Goal: Task Accomplishment & Management: Manage account settings

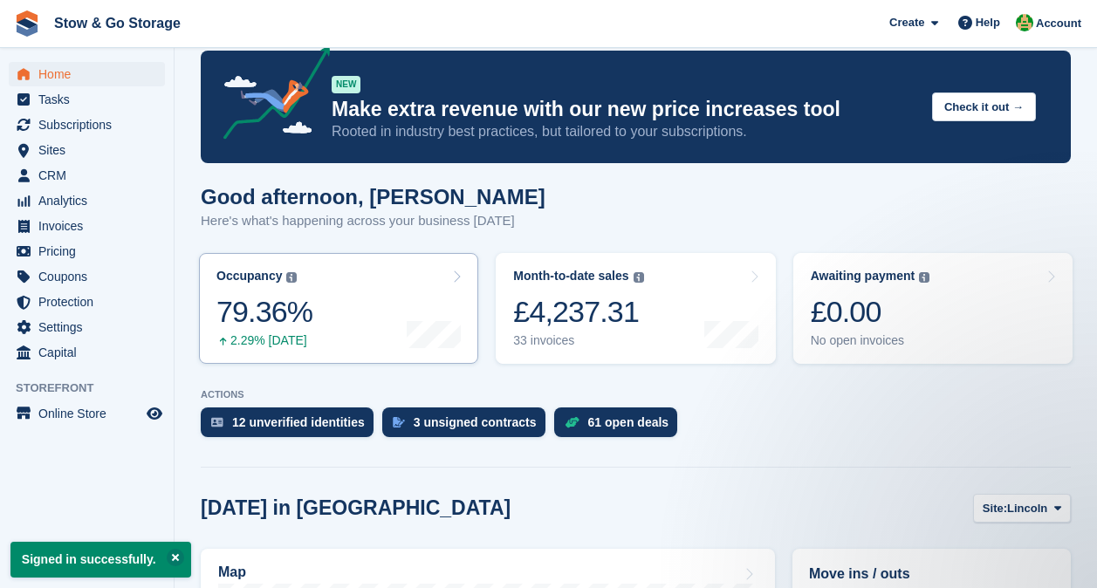
scroll to position [27, 0]
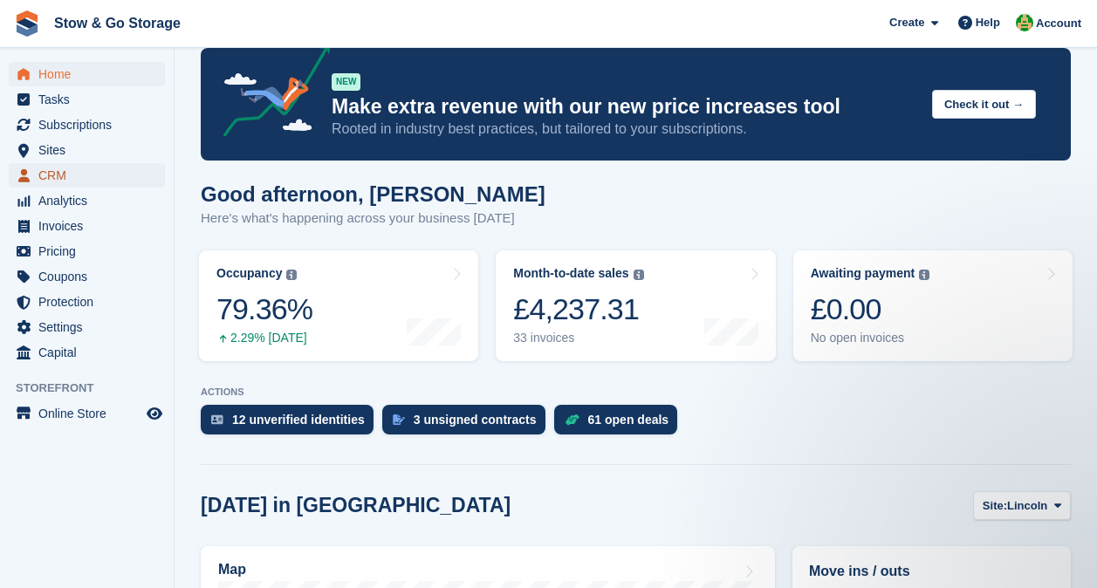
click at [38, 181] on span "CRM" at bounding box center [90, 175] width 105 height 24
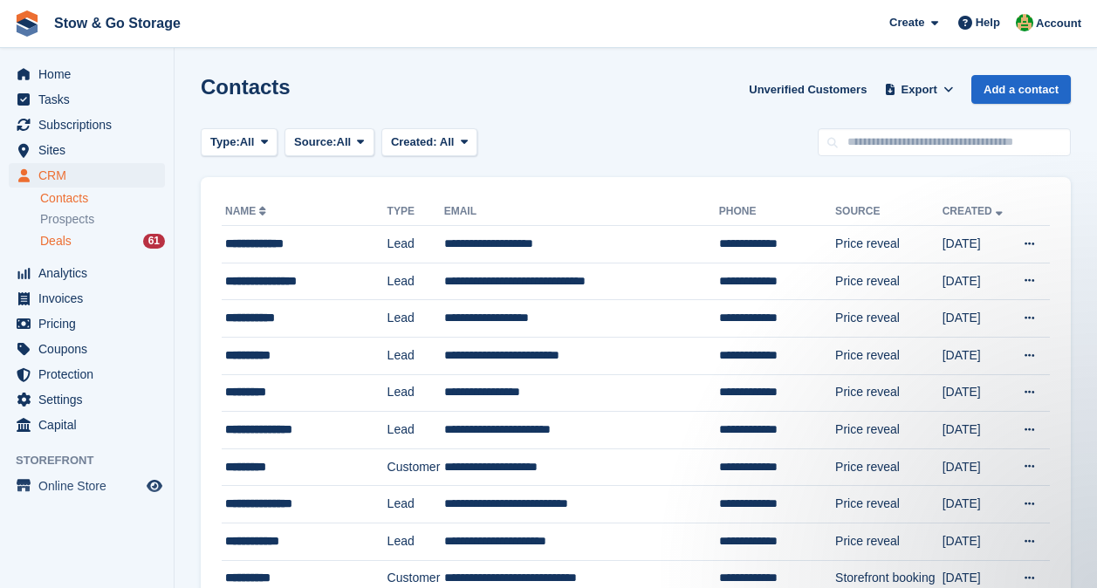
click at [71, 240] on div "Deals 61" at bounding box center [102, 241] width 125 height 17
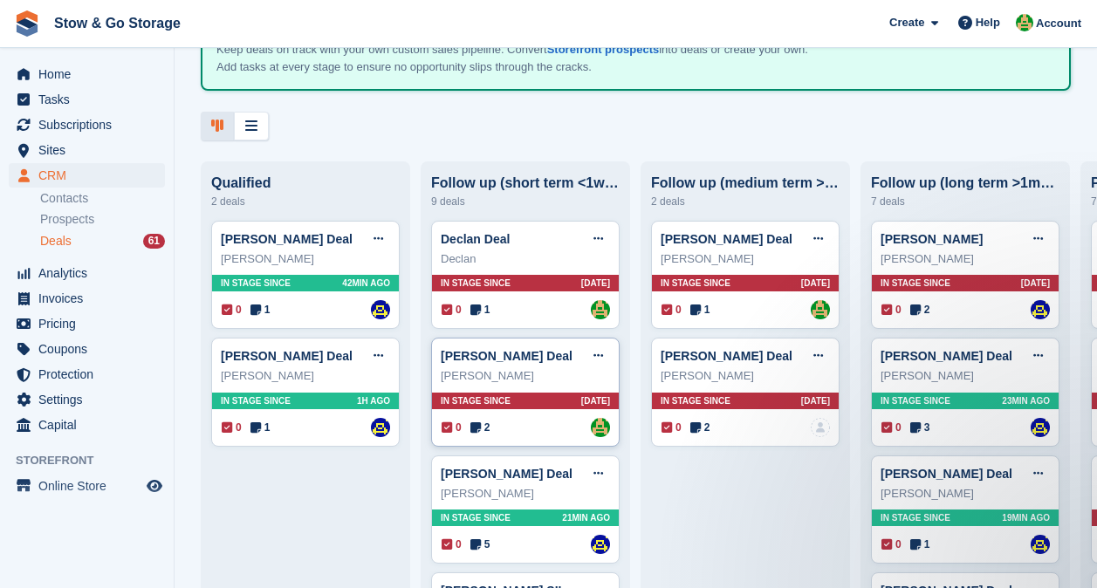
click at [482, 431] on span "2" at bounding box center [481, 428] width 20 height 16
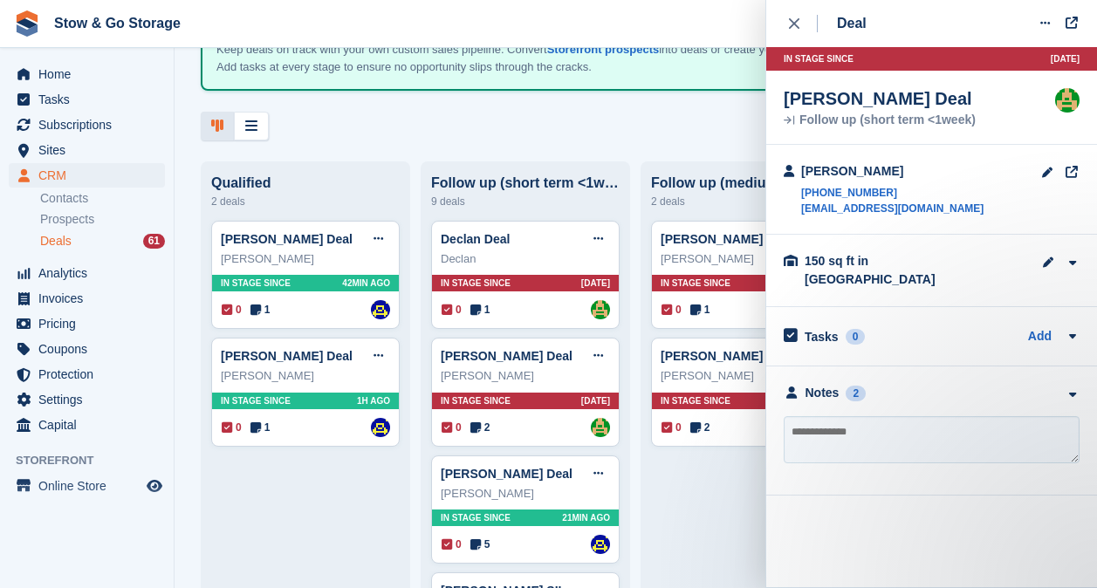
click at [1074, 367] on div "**********" at bounding box center [932, 431] width 331 height 129
click at [788, 25] on button "close" at bounding box center [803, 23] width 39 height 47
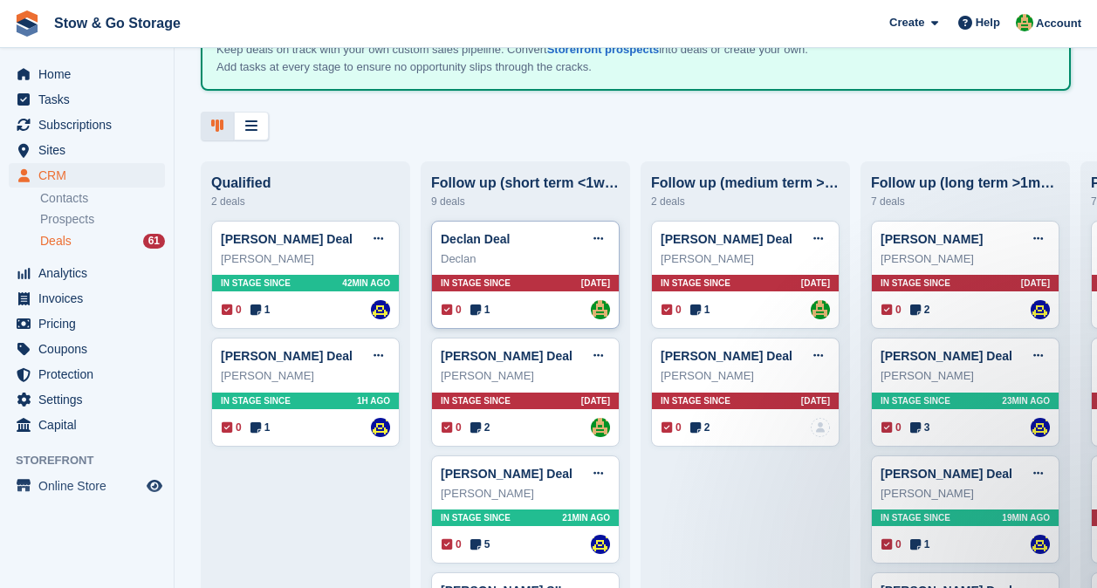
click at [487, 314] on span "1" at bounding box center [481, 310] width 20 height 16
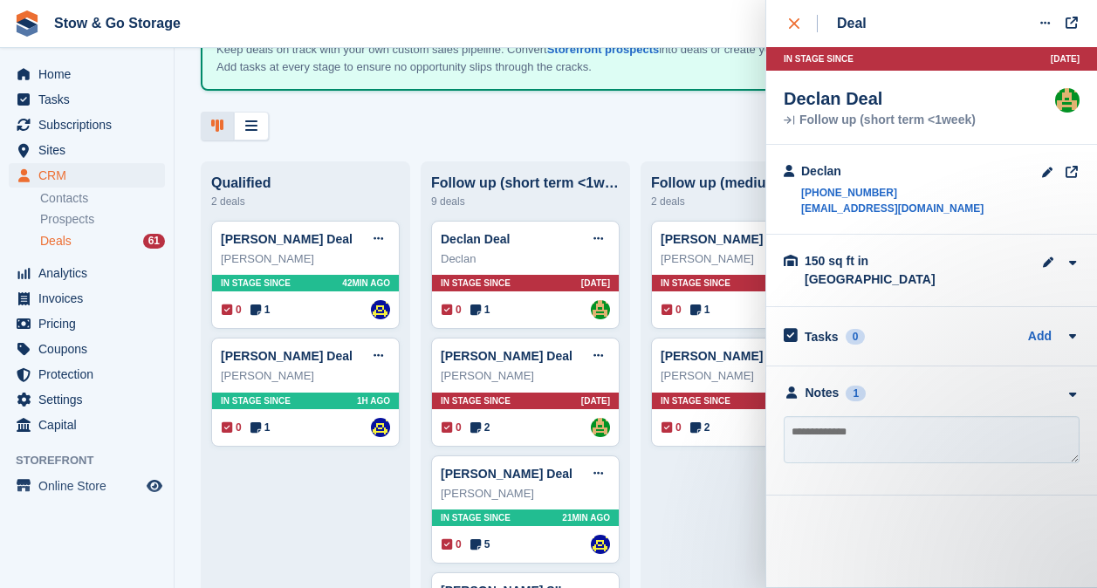
click at [789, 30] on div "close" at bounding box center [803, 23] width 29 height 17
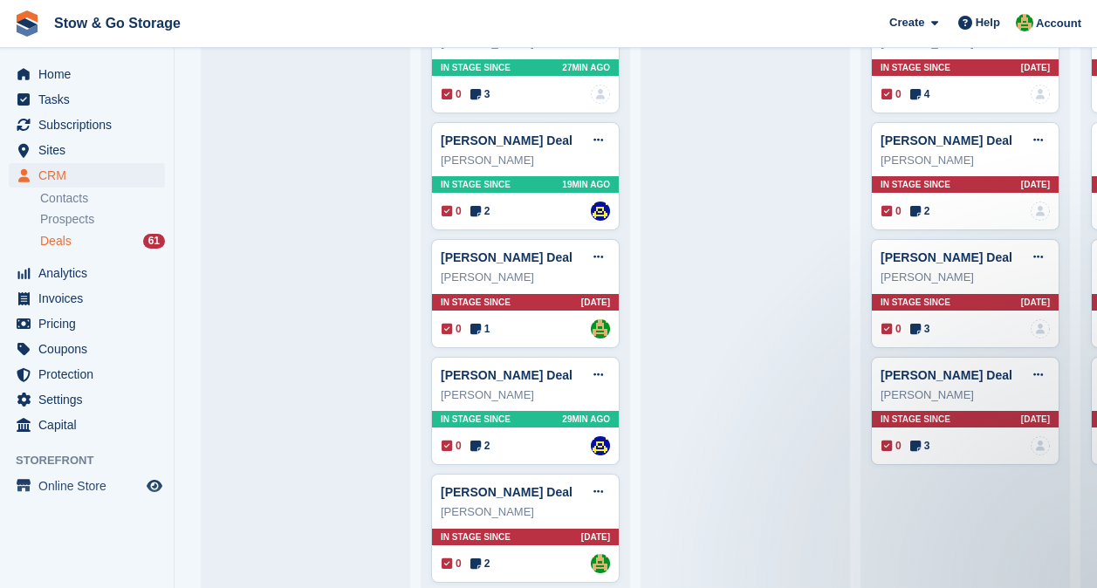
scroll to position [576, 0]
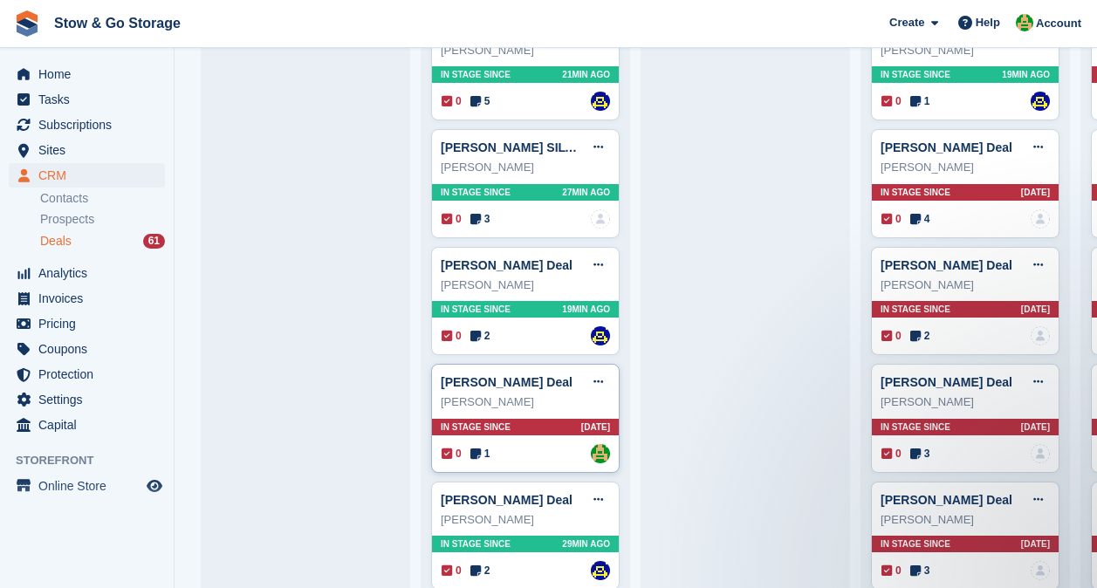
click at [475, 459] on icon at bounding box center [476, 454] width 10 height 12
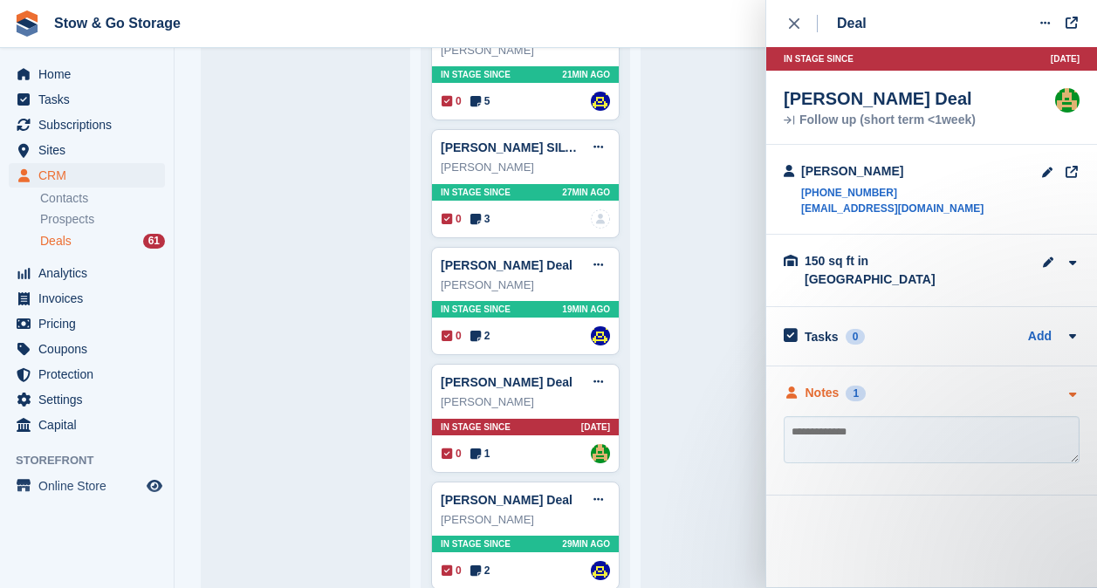
click at [811, 384] on div "Notes" at bounding box center [823, 393] width 34 height 18
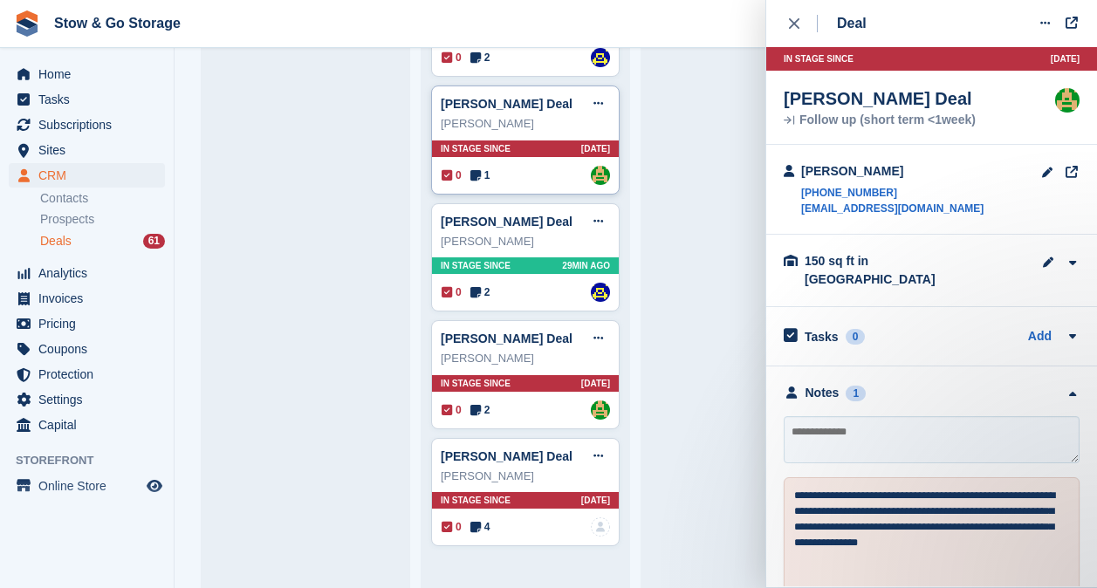
scroll to position [853, 0]
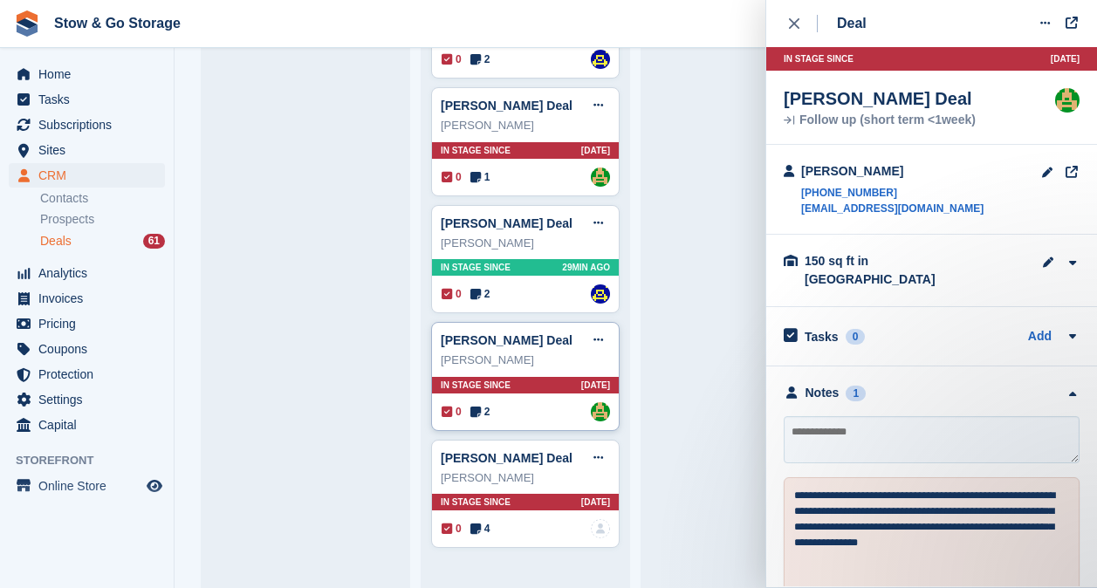
click at [489, 417] on span "2" at bounding box center [481, 412] width 20 height 16
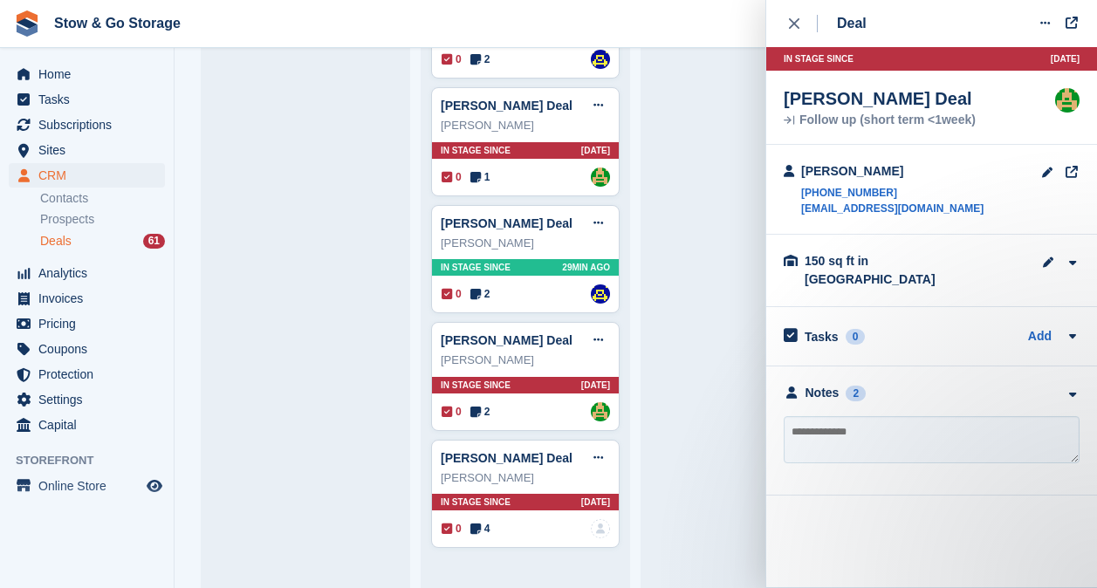
click at [892, 392] on div "**********" at bounding box center [932, 431] width 331 height 129
click at [898, 384] on div "Notes 2" at bounding box center [932, 393] width 296 height 18
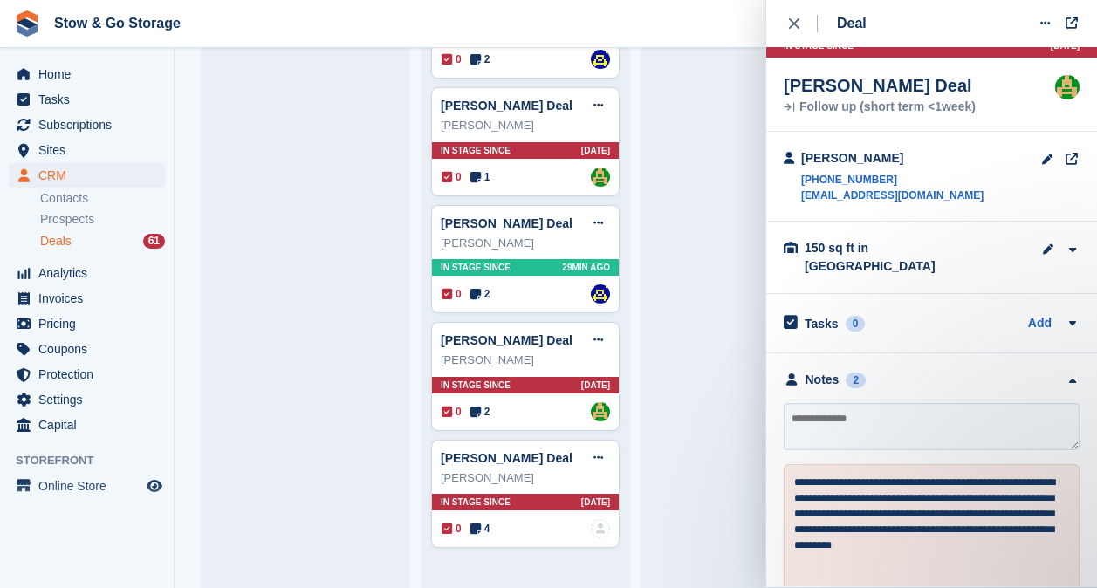
scroll to position [0, 0]
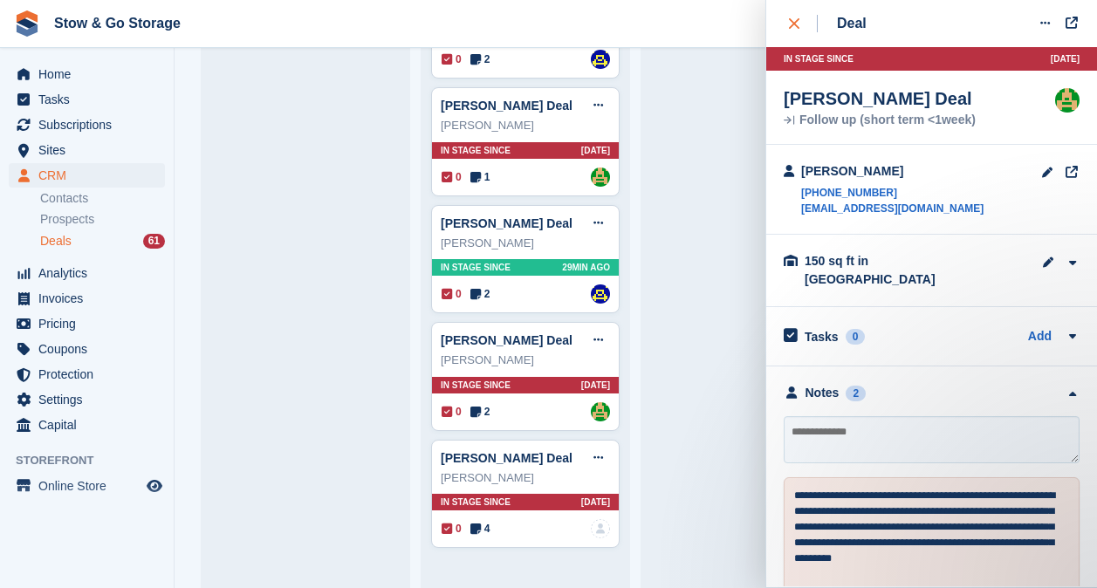
click at [801, 25] on div "close" at bounding box center [803, 23] width 29 height 17
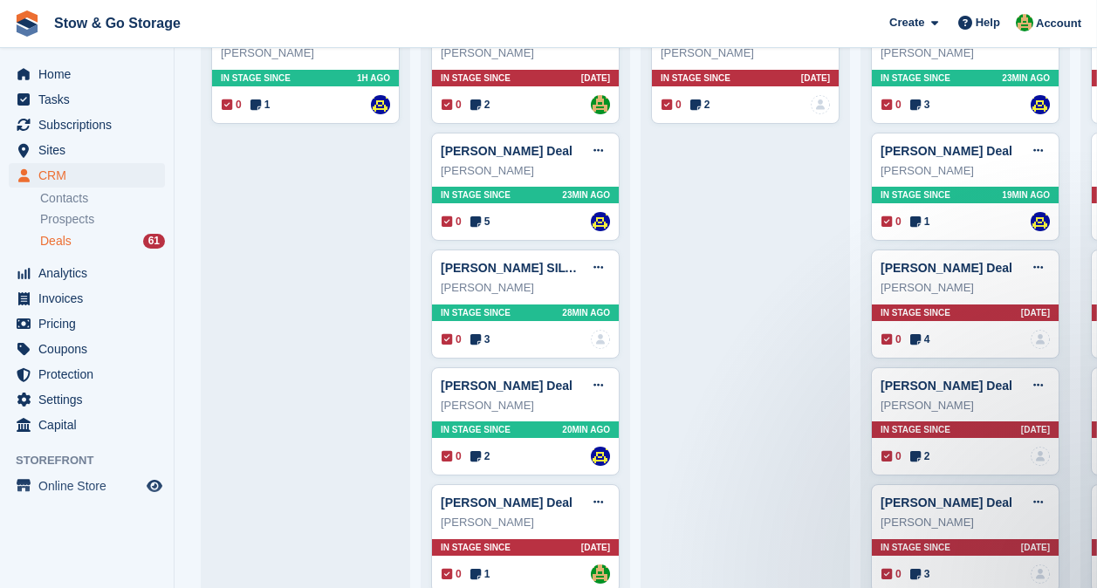
scroll to position [456, 0]
click at [62, 327] on span "Pricing" at bounding box center [90, 324] width 105 height 24
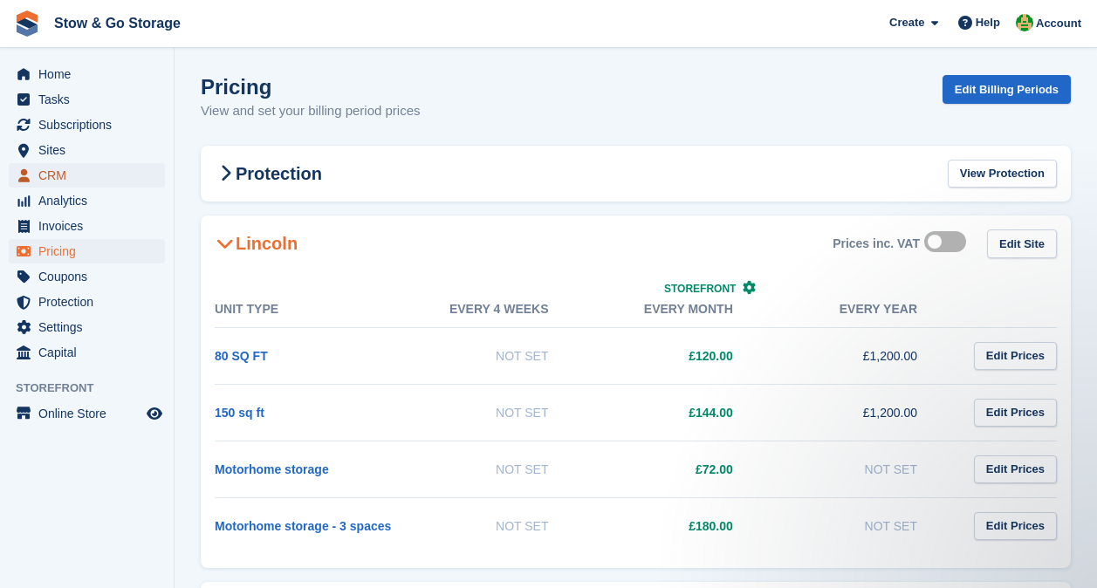
click at [68, 169] on span "CRM" at bounding box center [90, 175] width 105 height 24
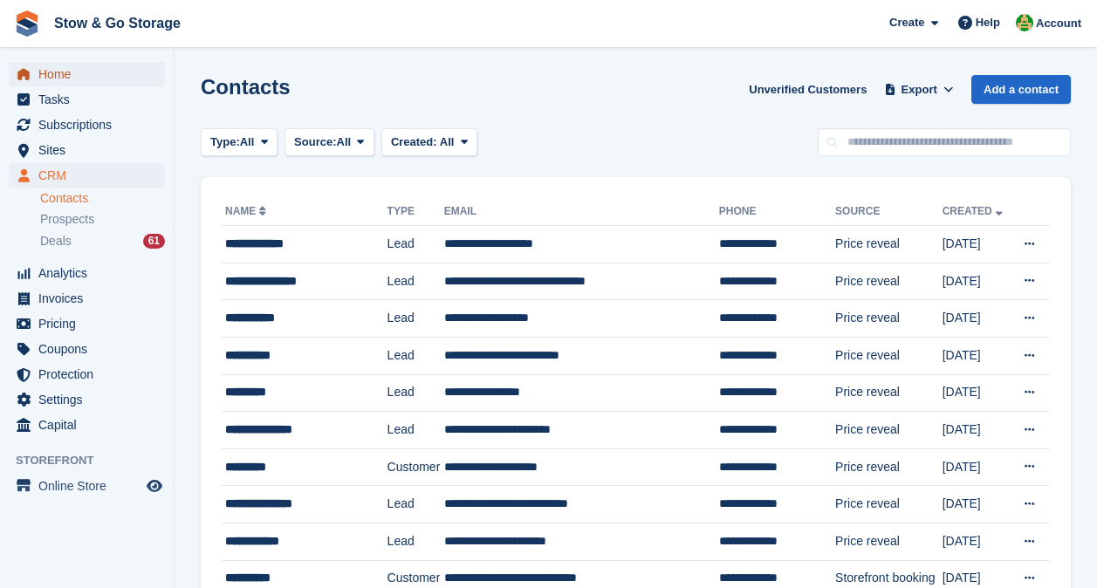
click at [42, 81] on span "Home" at bounding box center [90, 74] width 105 height 24
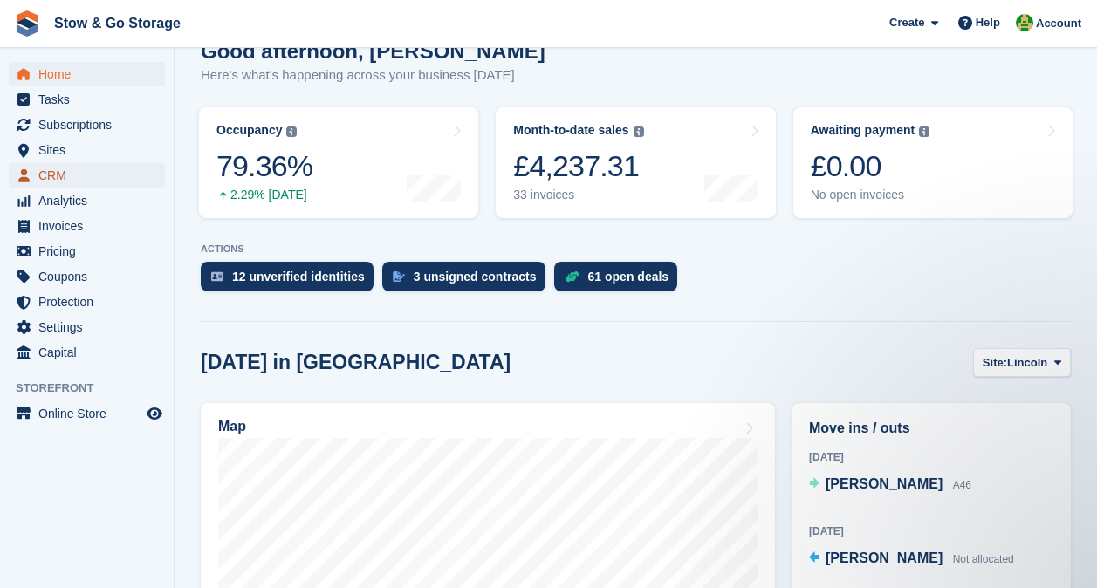
click at [51, 185] on span "CRM" at bounding box center [90, 175] width 105 height 24
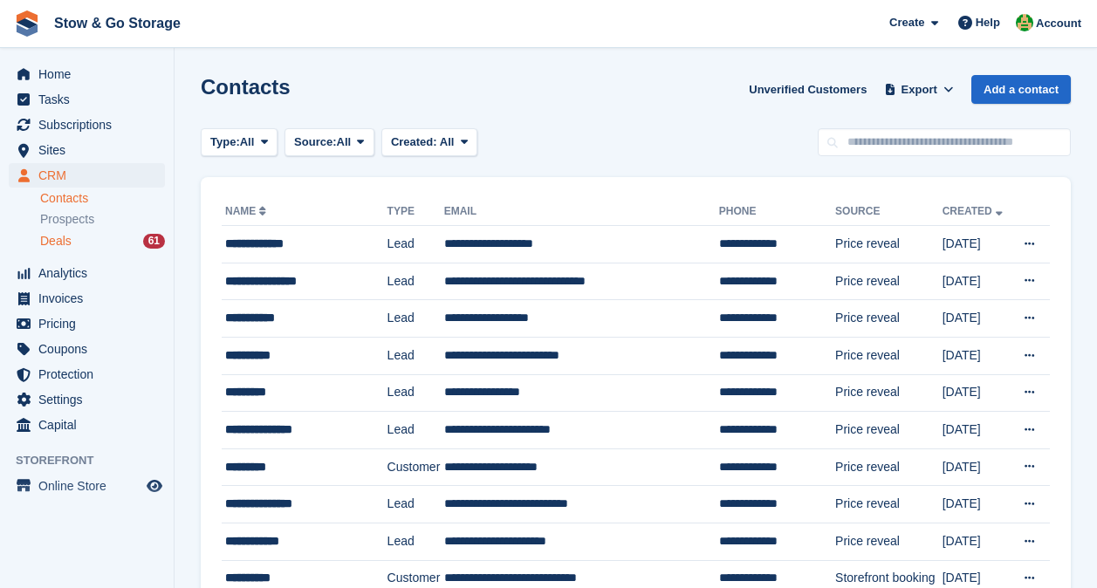
click at [90, 247] on div "Deals 61" at bounding box center [102, 241] width 125 height 17
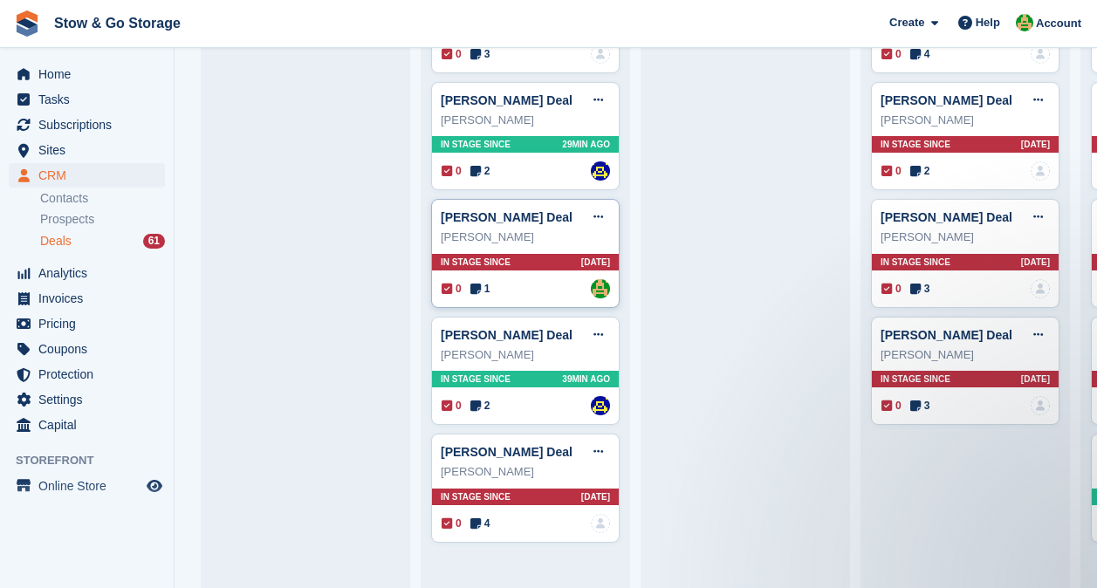
scroll to position [742, 0]
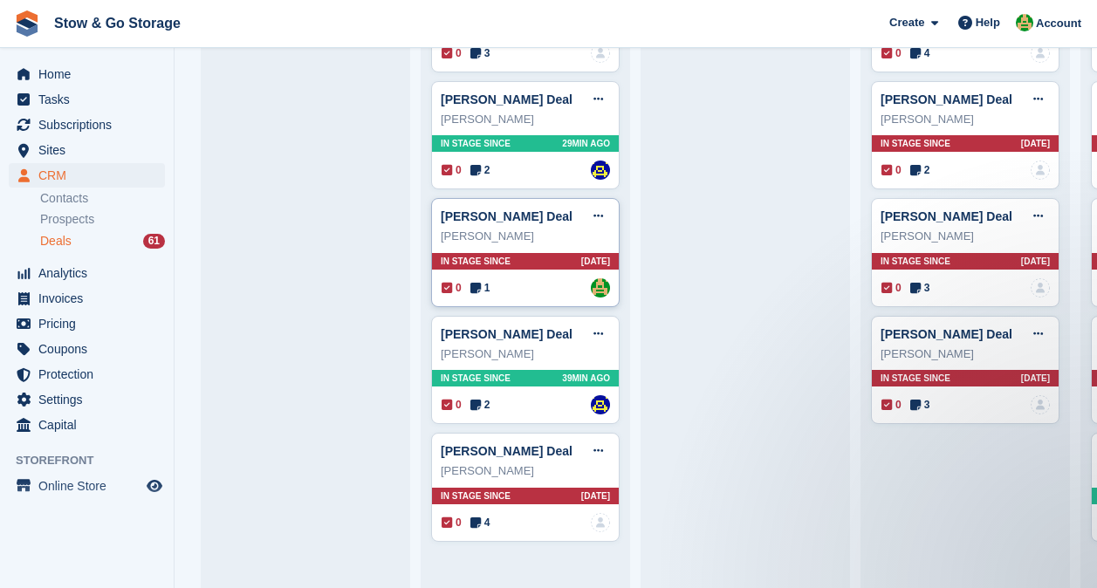
click at [544, 230] on div "Stephanie chapman Deal Edit deal Mark as won Mark as lost Delete deal" at bounding box center [525, 216] width 169 height 26
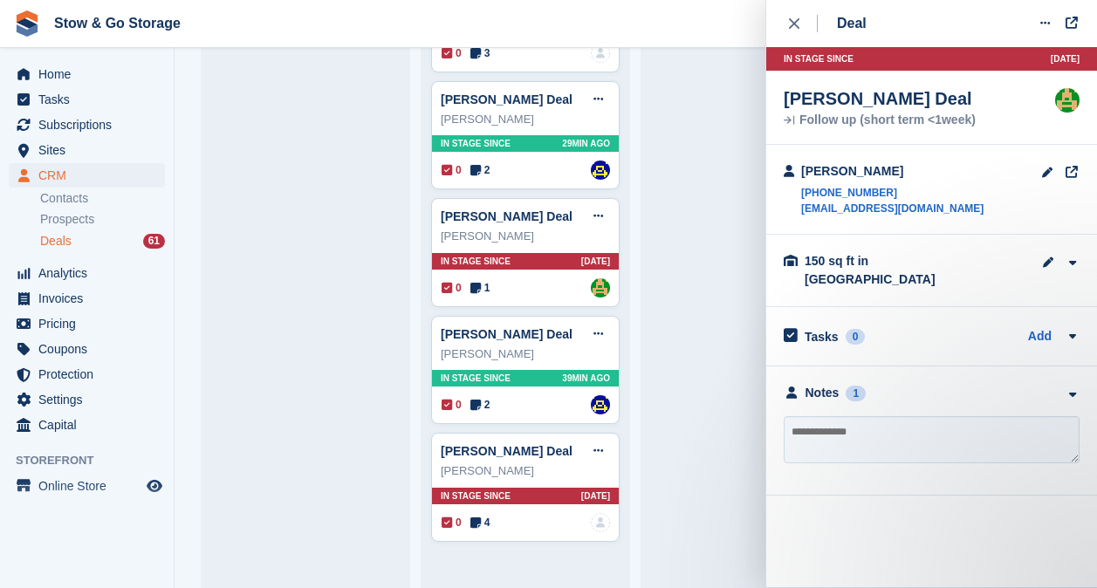
click at [890, 416] on textarea at bounding box center [932, 439] width 296 height 47
type textarea "**********"
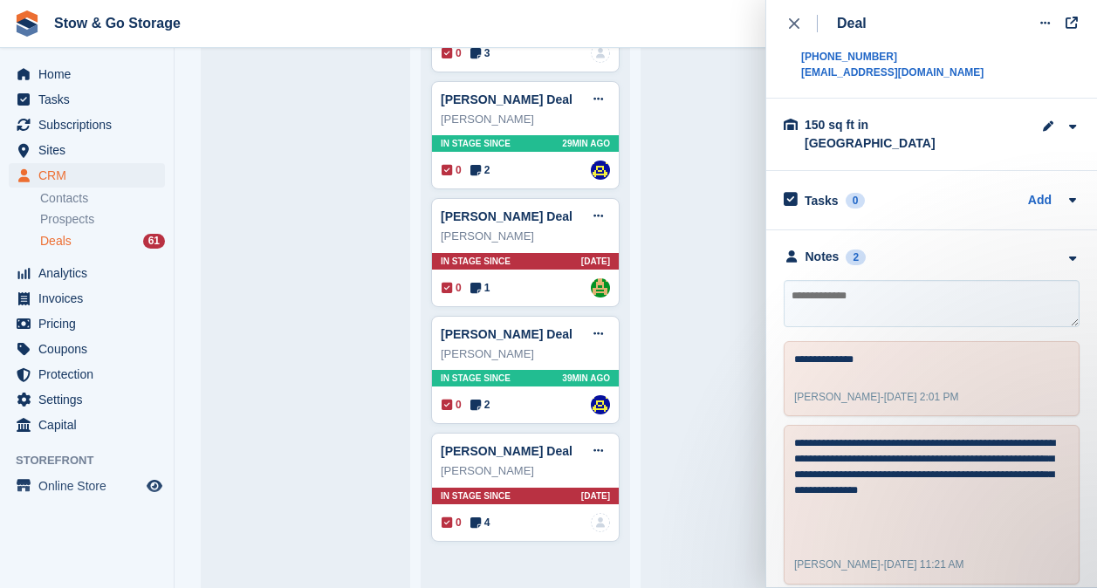
scroll to position [135, 0]
click at [782, 13] on div "Deal Edit deal Mark as won Mark as lost Delete deal In stage since 5D AGO Steph…" at bounding box center [932, 293] width 331 height 587
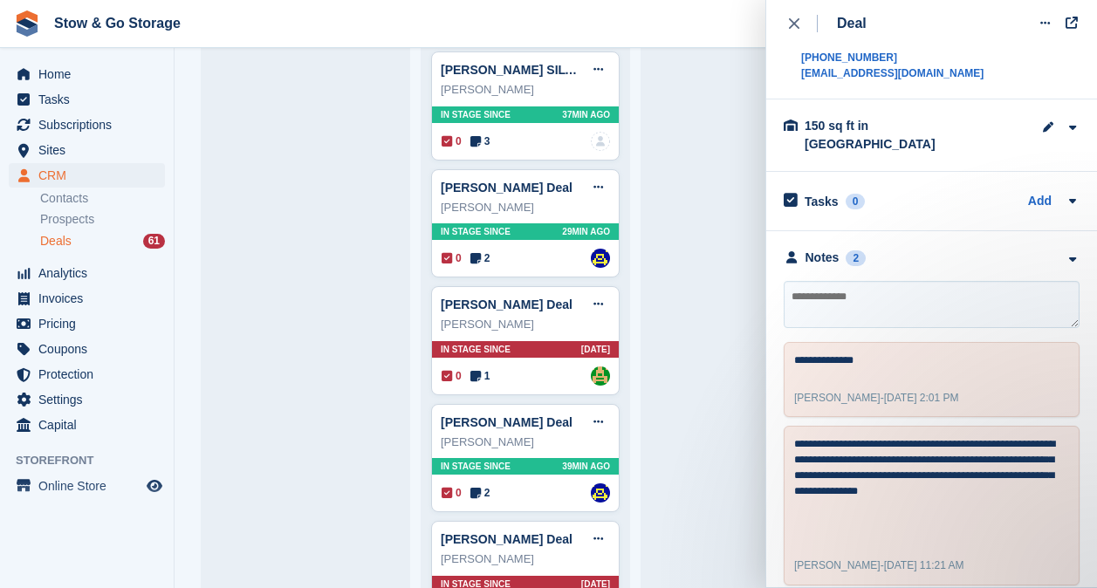
scroll to position [651, 0]
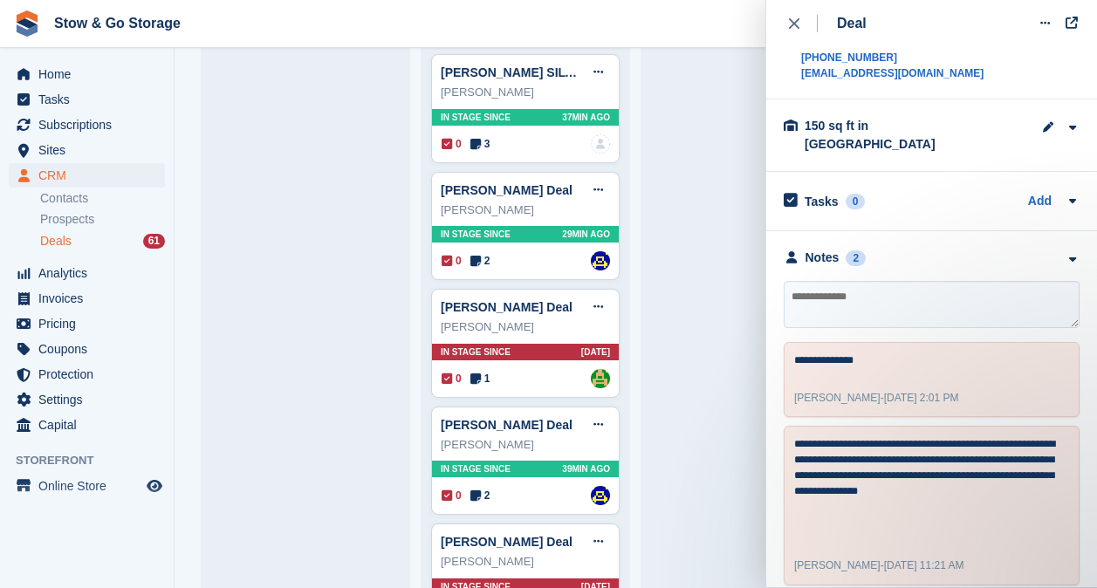
drag, startPoint x: 798, startPoint y: 27, endPoint x: 719, endPoint y: 300, distance: 284.6
click at [719, 300] on body "Stow & Go Storage Create Subscription Invoice Contact Deal Discount Page Help C…" at bounding box center [548, 294] width 1097 height 588
click at [781, 25] on div "Deal Edit deal Mark as won Mark as lost Delete deal In stage since 5D AGO Steph…" at bounding box center [932, 293] width 331 height 587
click at [785, 25] on button "close" at bounding box center [803, 23] width 39 height 47
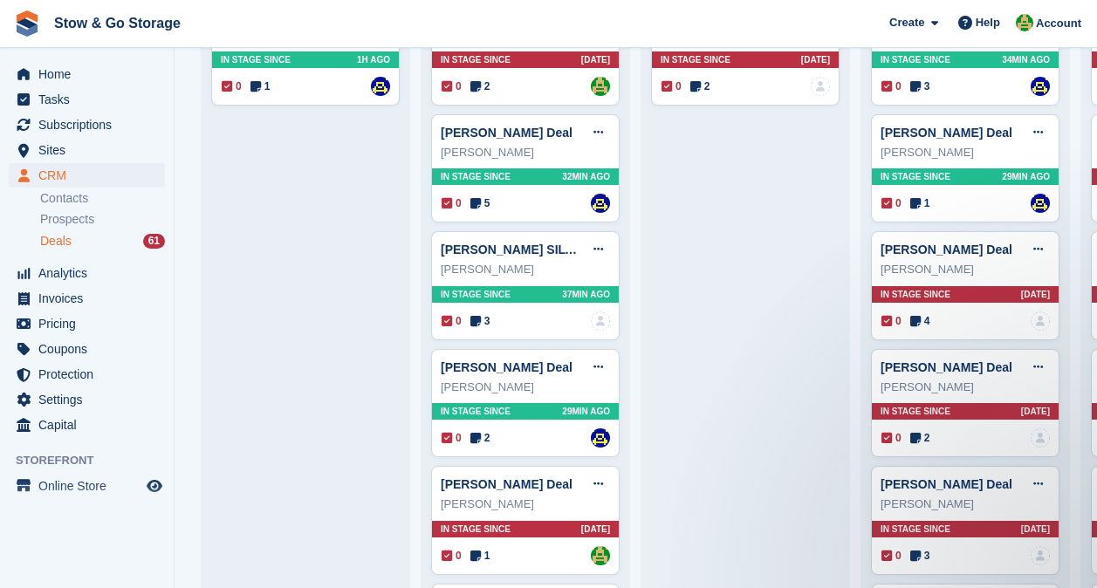
scroll to position [284, 0]
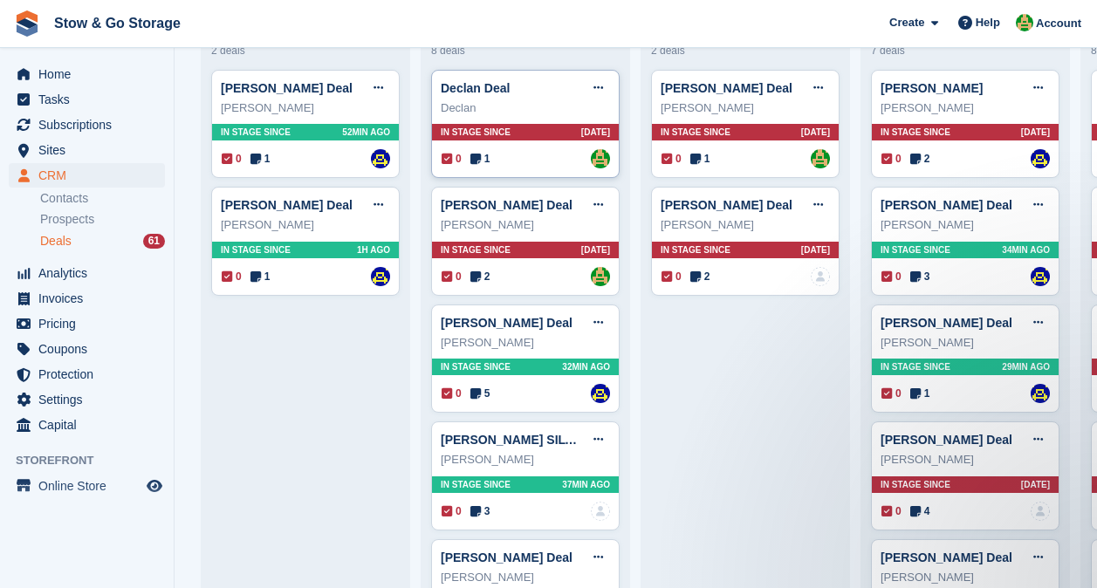
click at [471, 103] on div "Declan" at bounding box center [525, 108] width 169 height 17
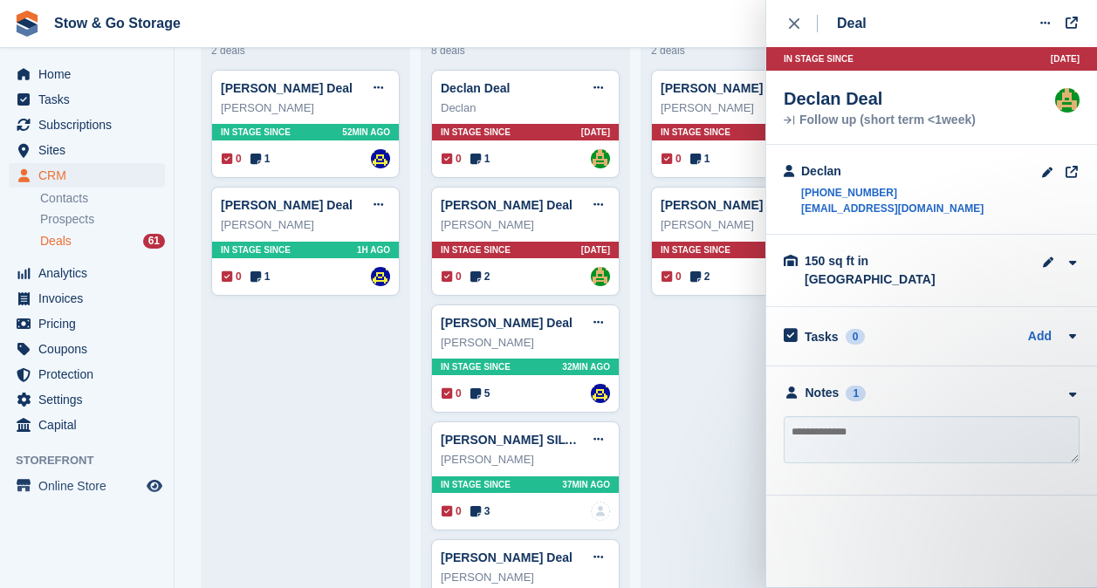
click at [843, 368] on div "**********" at bounding box center [932, 431] width 331 height 129
click at [1074, 384] on div at bounding box center [1072, 393] width 15 height 18
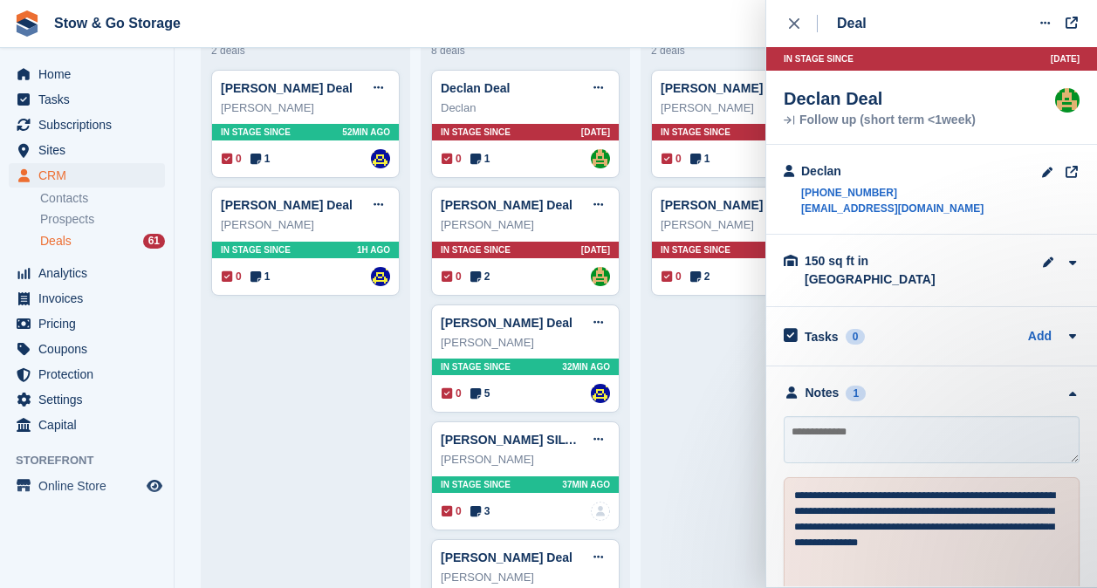
click at [854, 421] on textarea at bounding box center [932, 439] width 296 height 47
type textarea "**********"
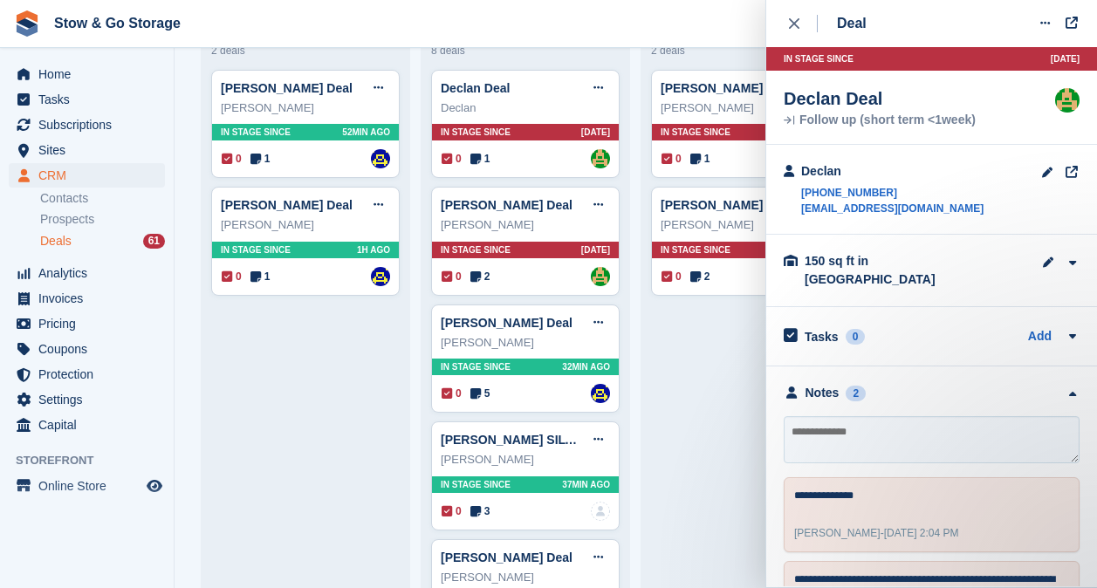
click at [854, 421] on textarea at bounding box center [932, 439] width 296 height 47
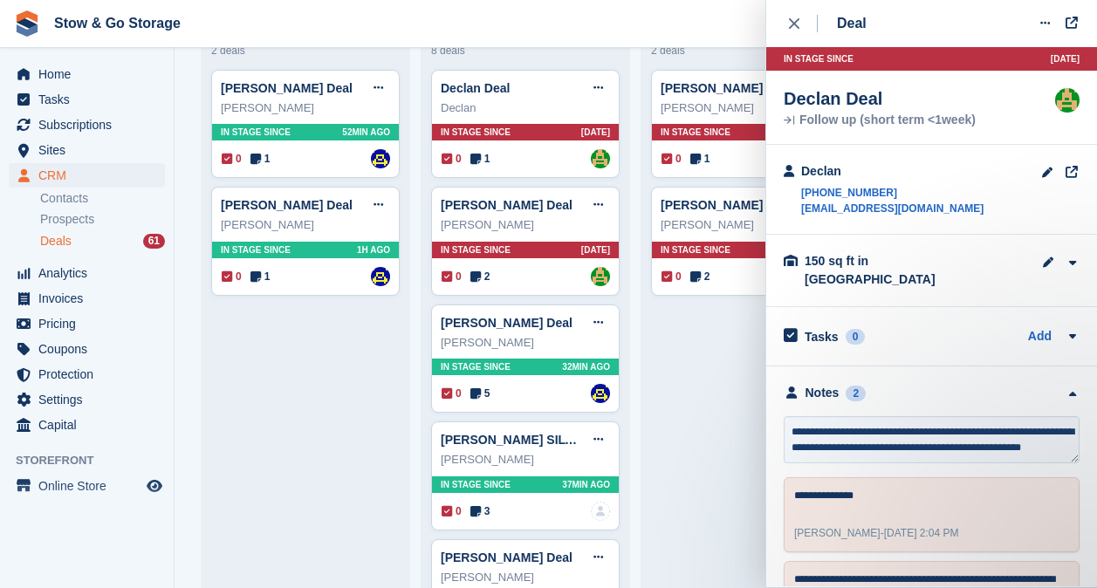
scroll to position [8, 0]
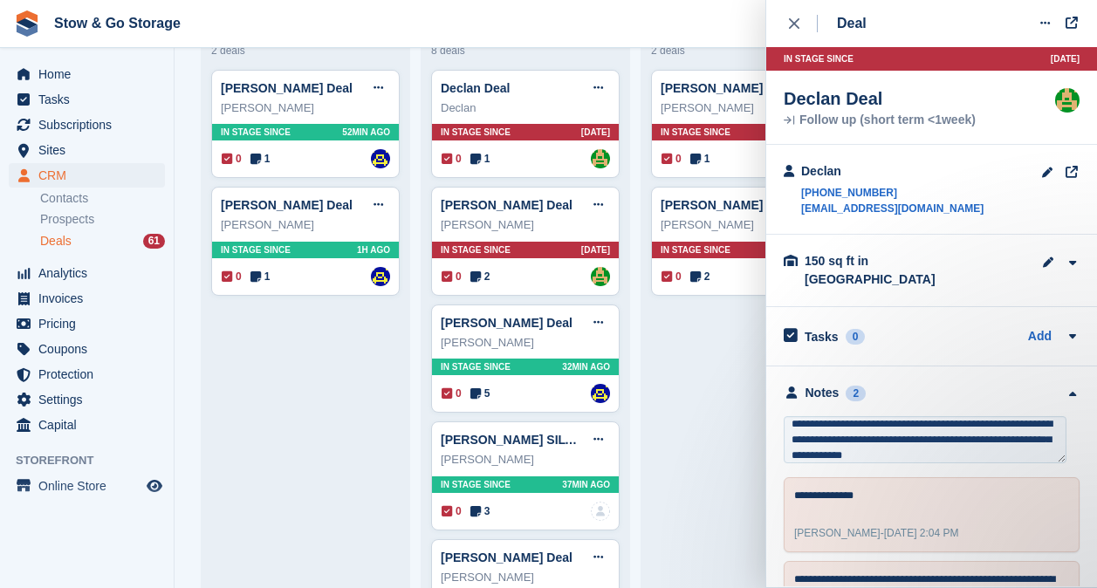
type textarea "**********"
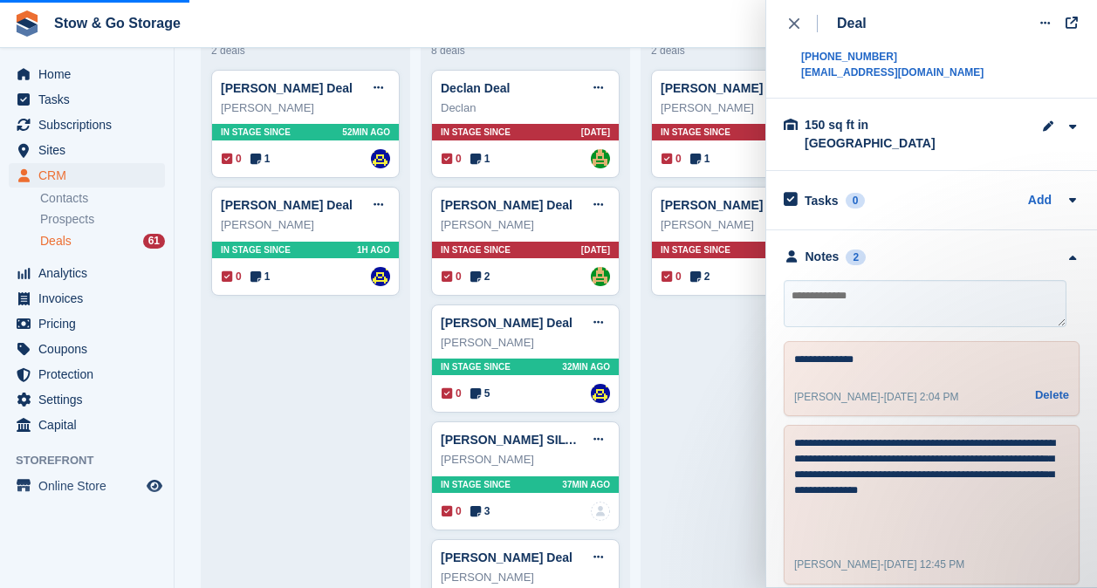
scroll to position [0, 0]
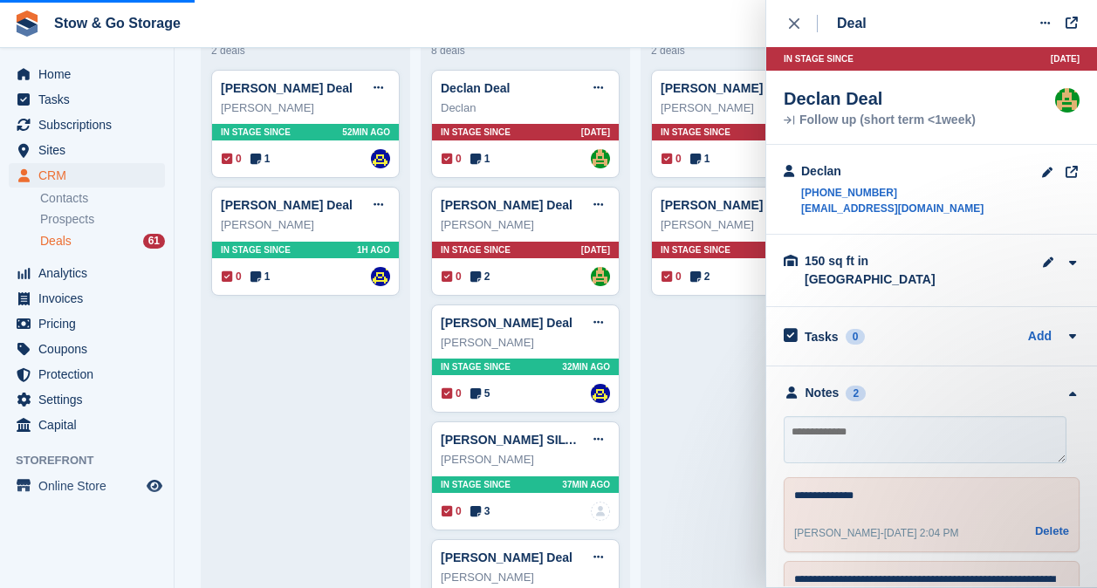
click at [865, 343] on div "Tasks 0 Add No tasks related to Declan" at bounding box center [932, 336] width 331 height 58
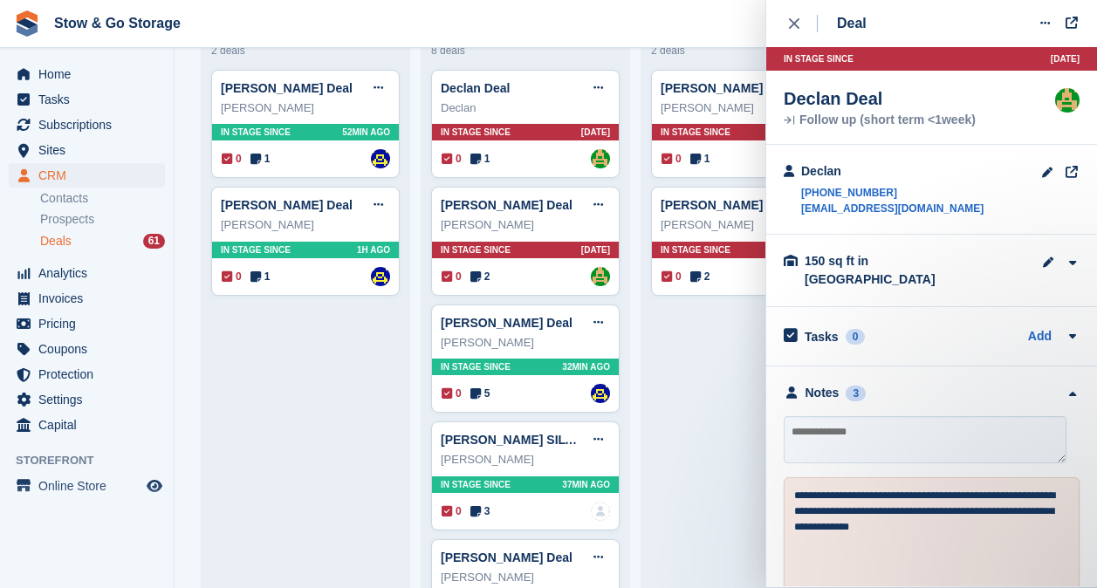
click at [802, 27] on div "close" at bounding box center [803, 23] width 29 height 17
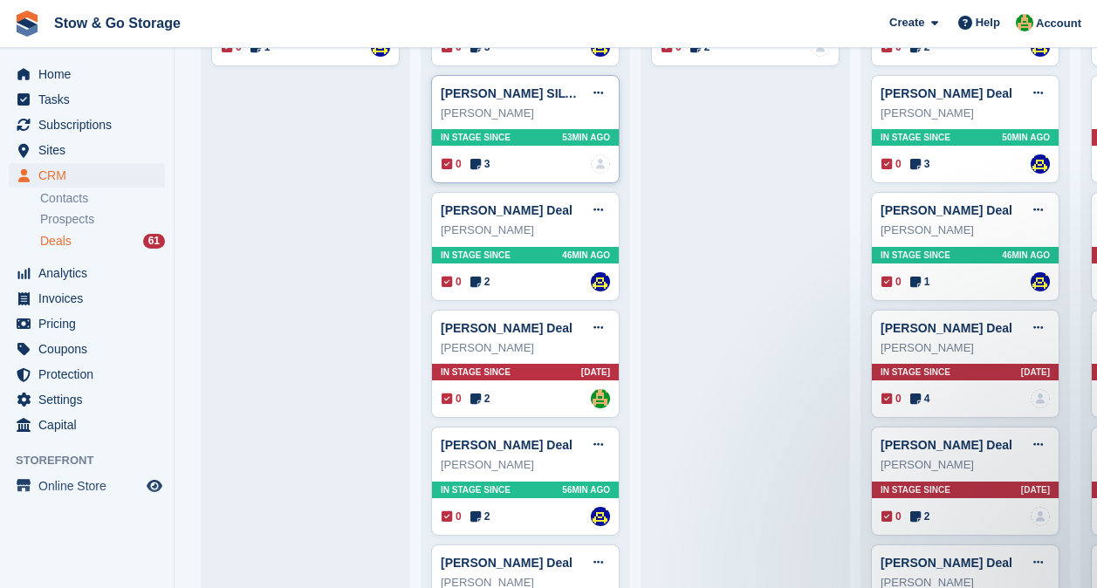
scroll to position [526, 0]
